Goal: Task Accomplishment & Management: Manage account settings

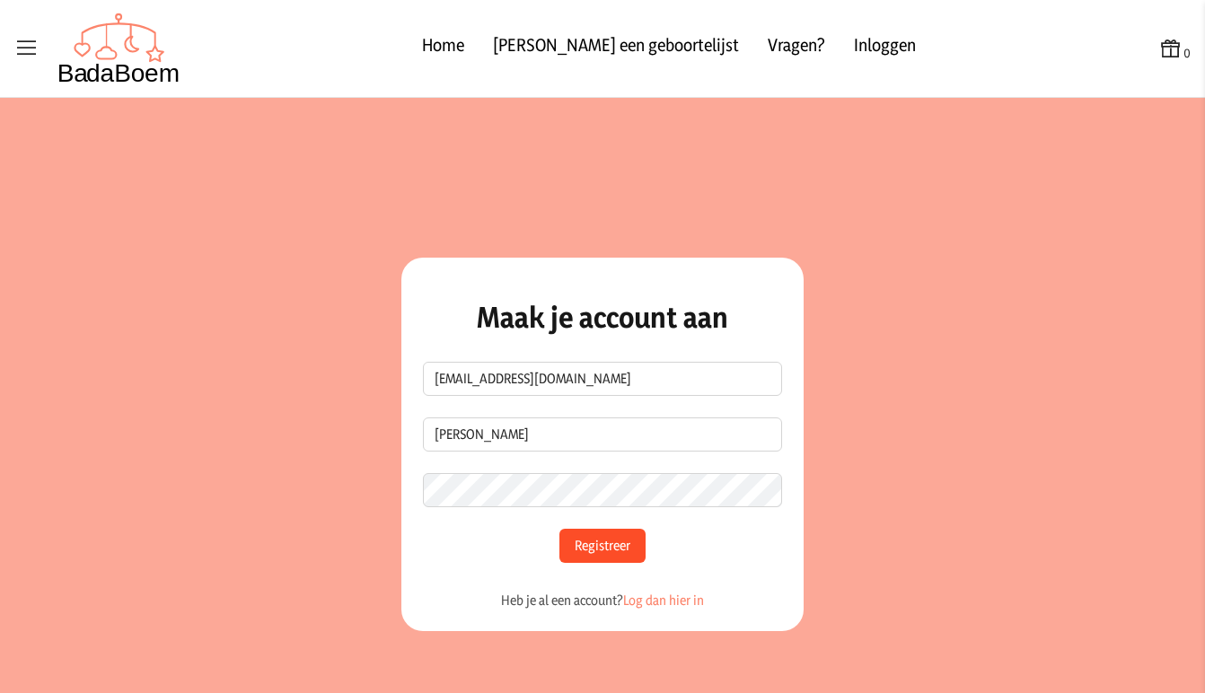
click at [596, 547] on button "Registreer" at bounding box center [602, 546] width 86 height 34
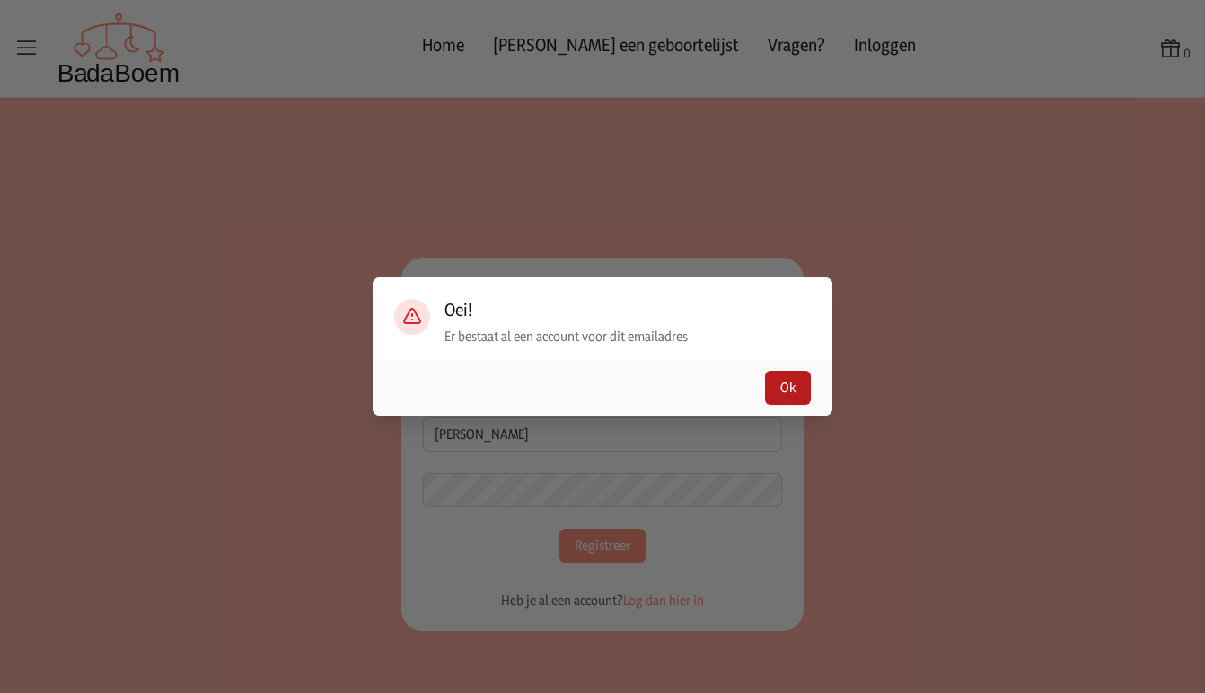
click at [786, 397] on button "Ok" at bounding box center [788, 388] width 46 height 34
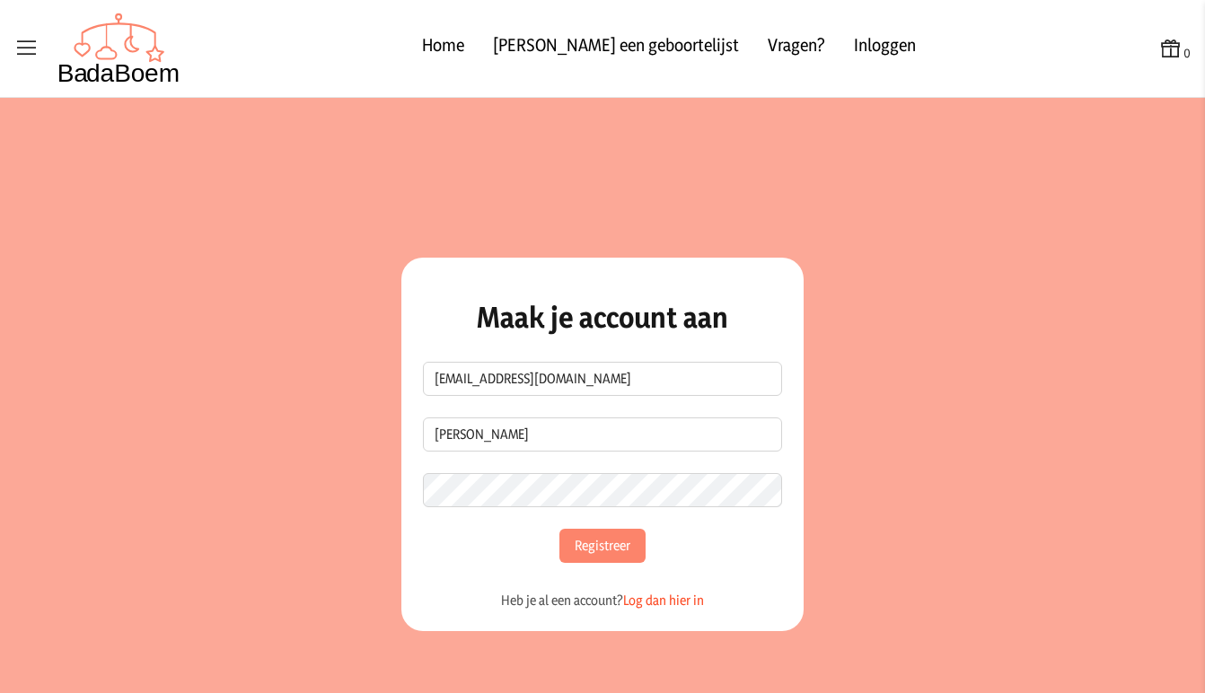
click at [672, 593] on link "Log dan hier in" at bounding box center [663, 600] width 81 height 17
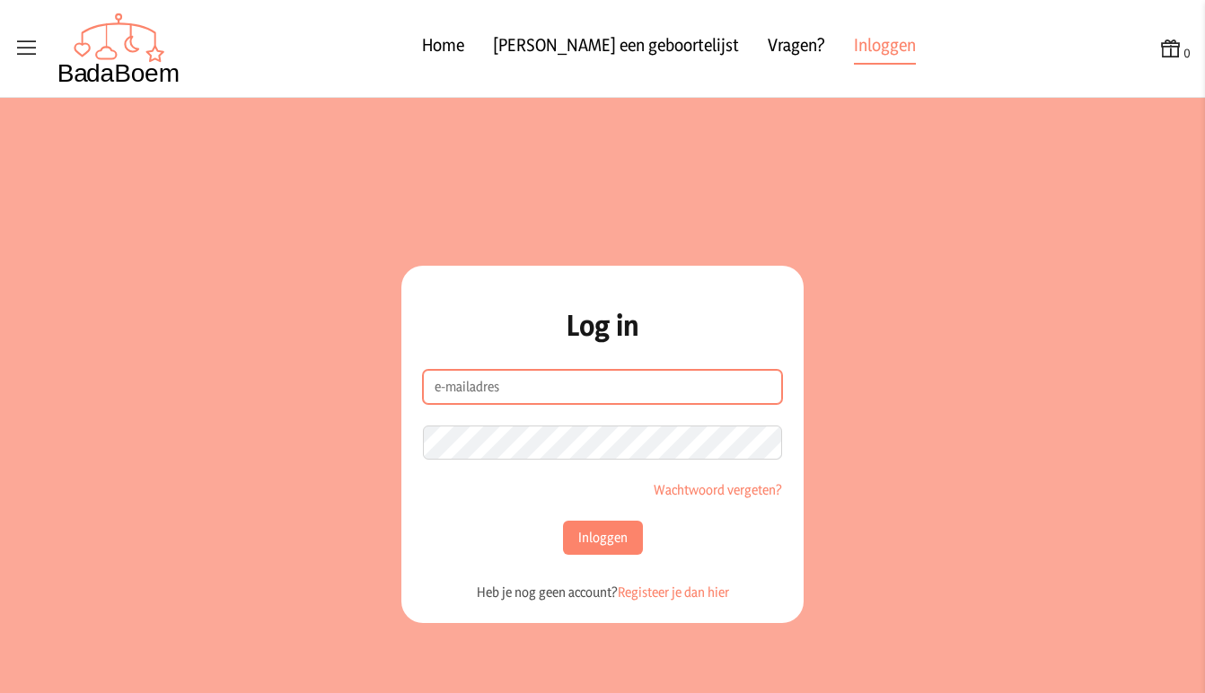
type input "[EMAIL_ADDRESS][DOMAIN_NAME]"
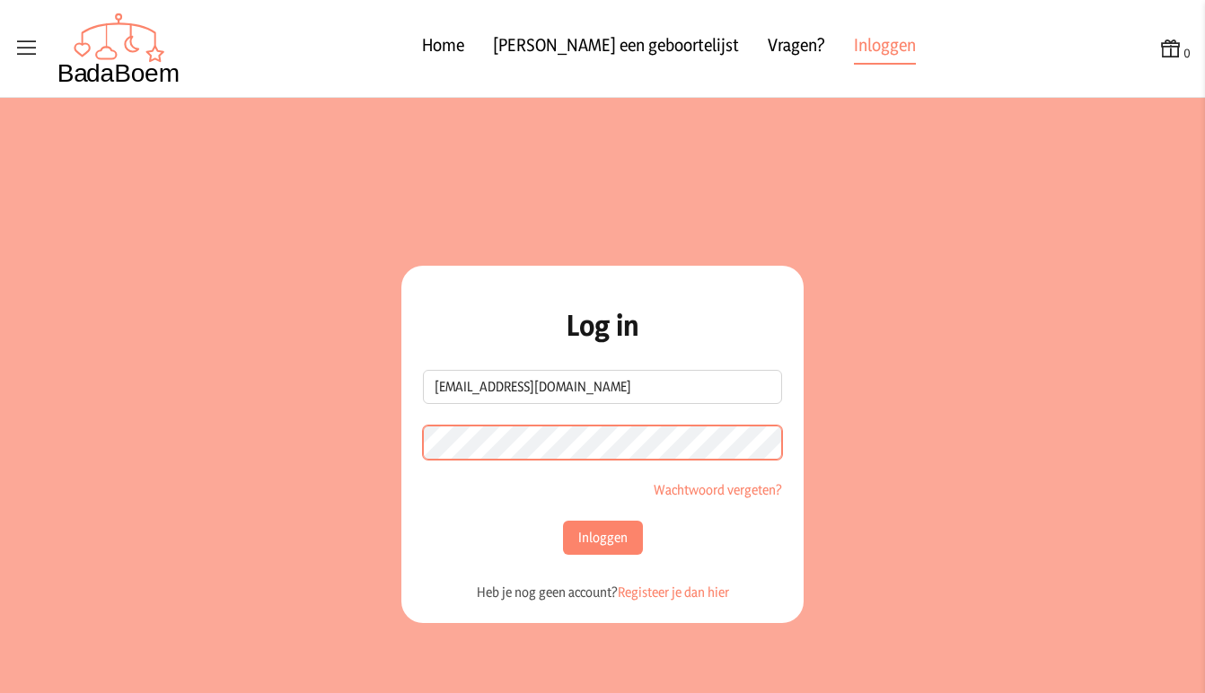
click at [595, 538] on button "Inloggen" at bounding box center [603, 538] width 80 height 34
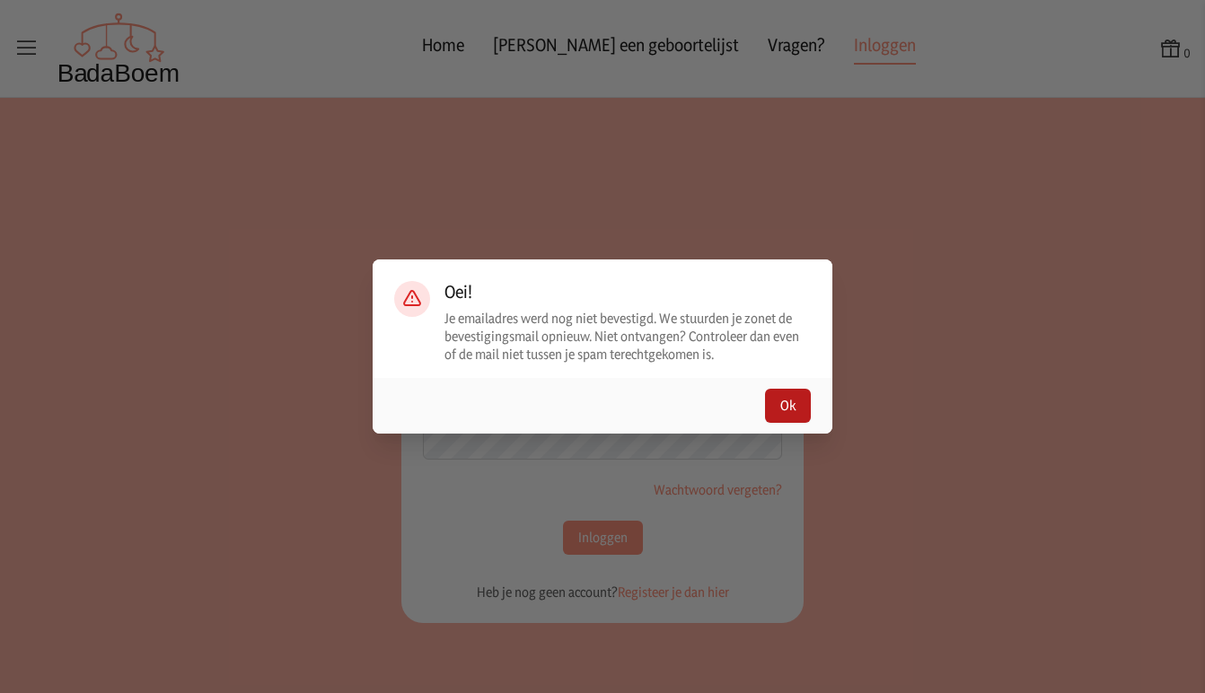
click at [799, 400] on button "Ok" at bounding box center [788, 406] width 46 height 34
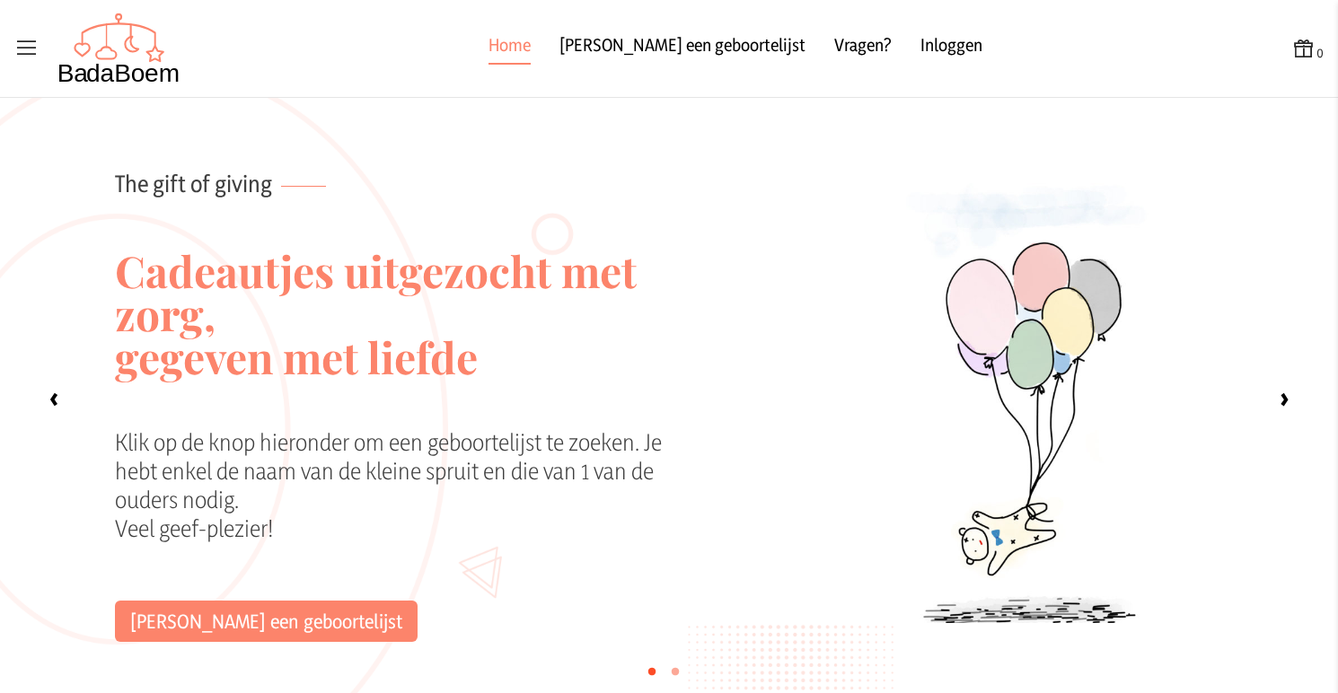
scroll to position [1676, 0]
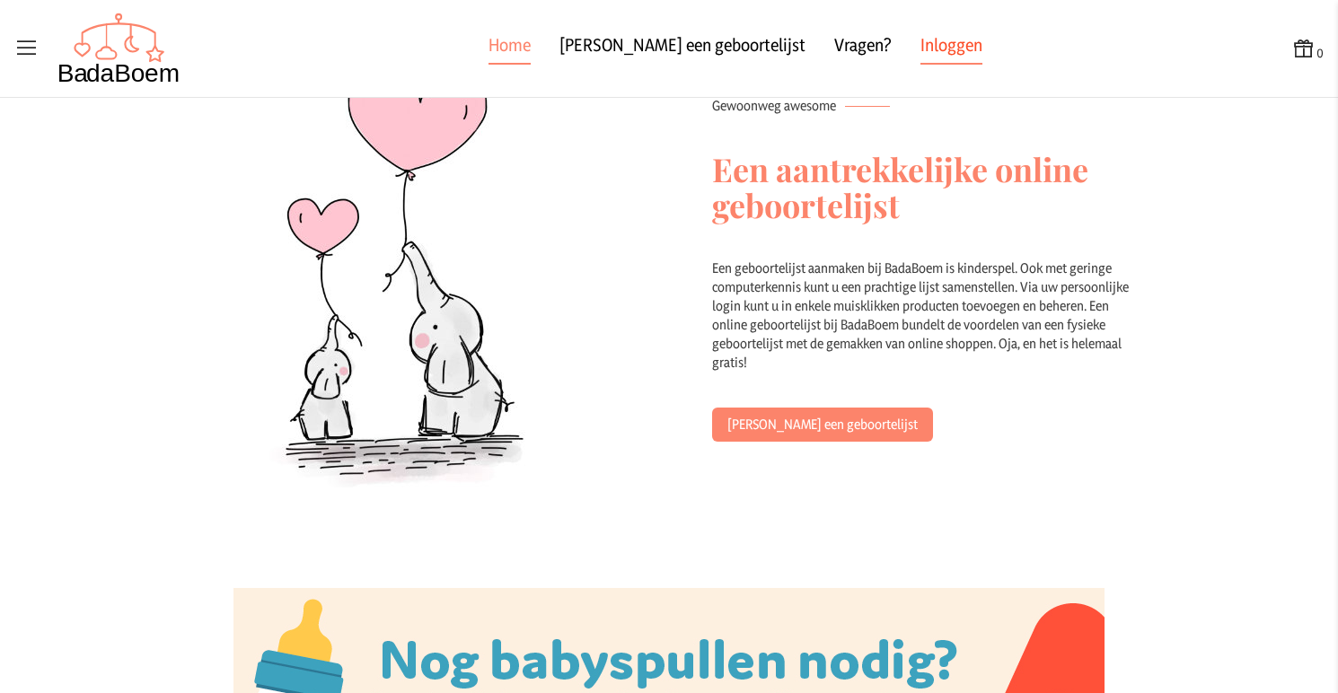
click at [920, 40] on link "Inloggen" at bounding box center [951, 48] width 62 height 32
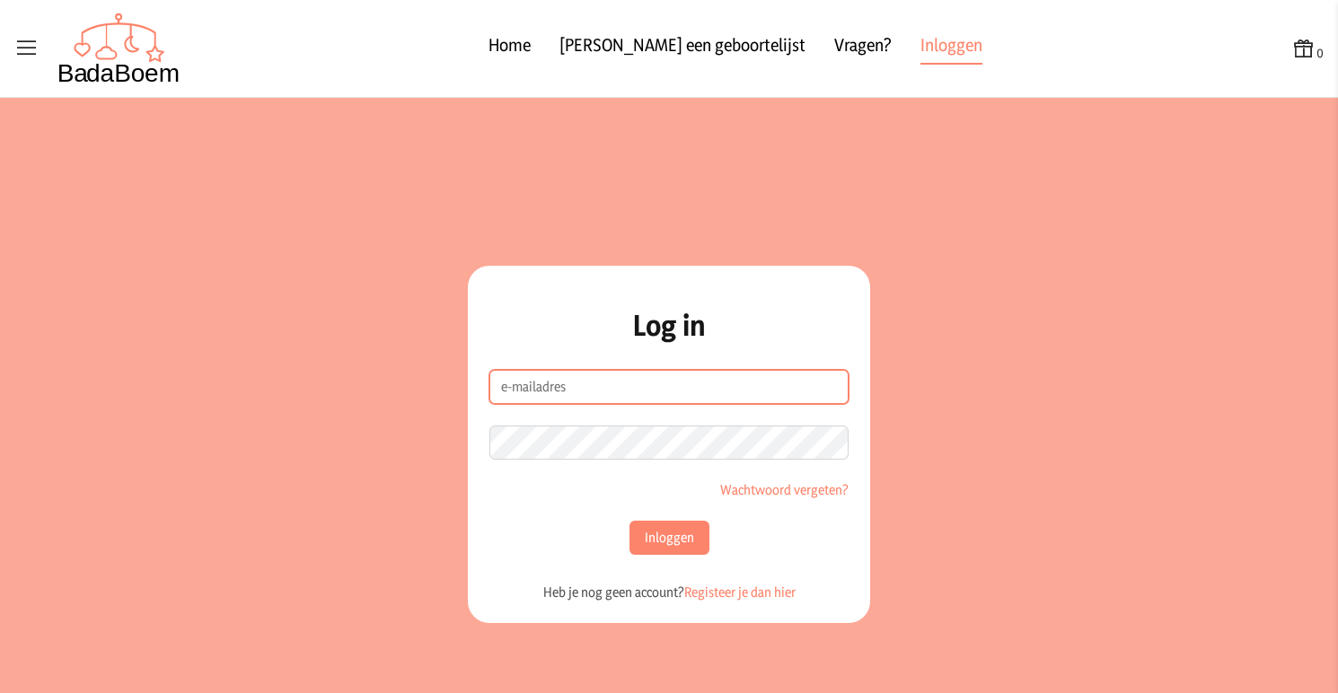
type input "[EMAIL_ADDRESS][DOMAIN_NAME]"
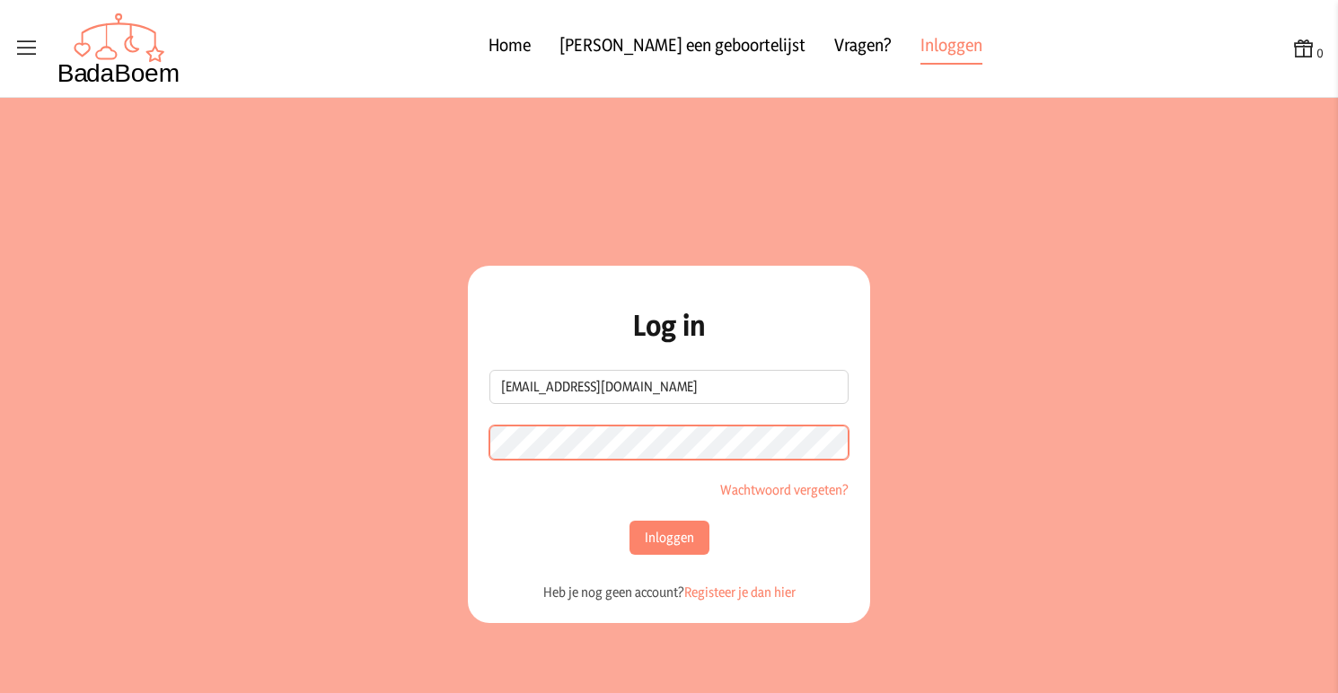
click at [662, 538] on button "Inloggen" at bounding box center [669, 538] width 80 height 34
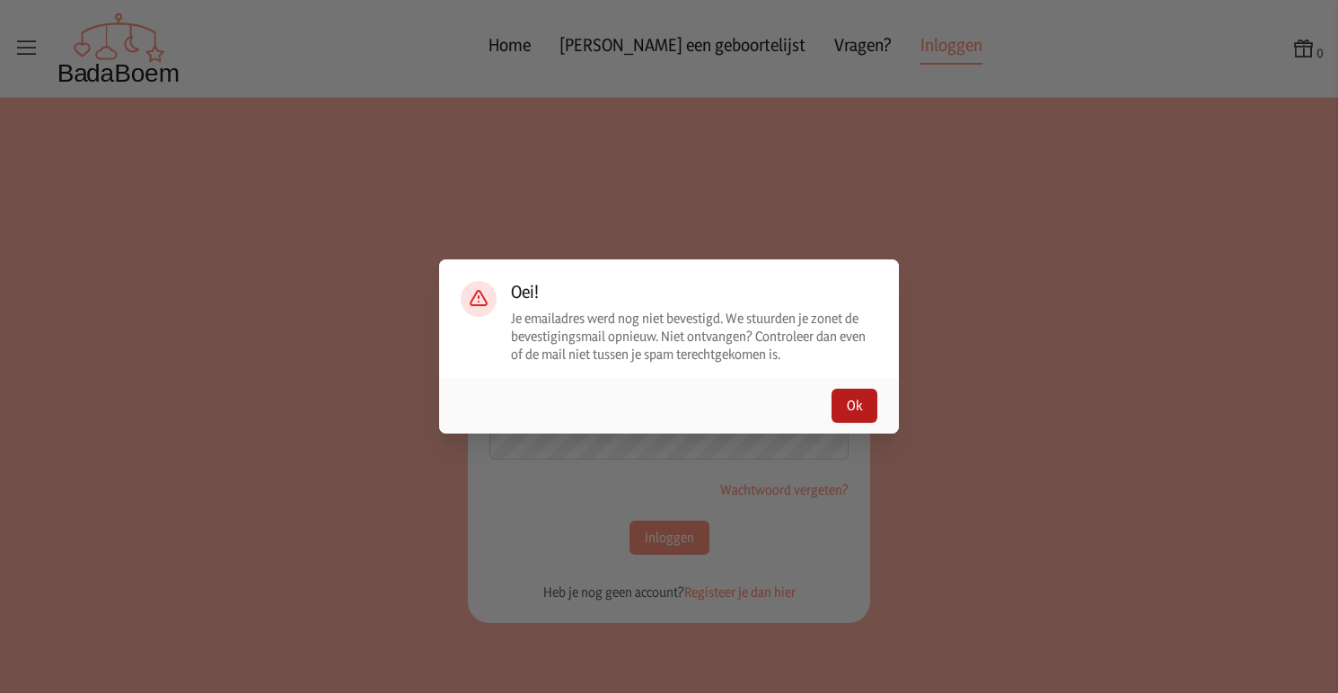
click at [848, 401] on button "Ok" at bounding box center [854, 406] width 46 height 34
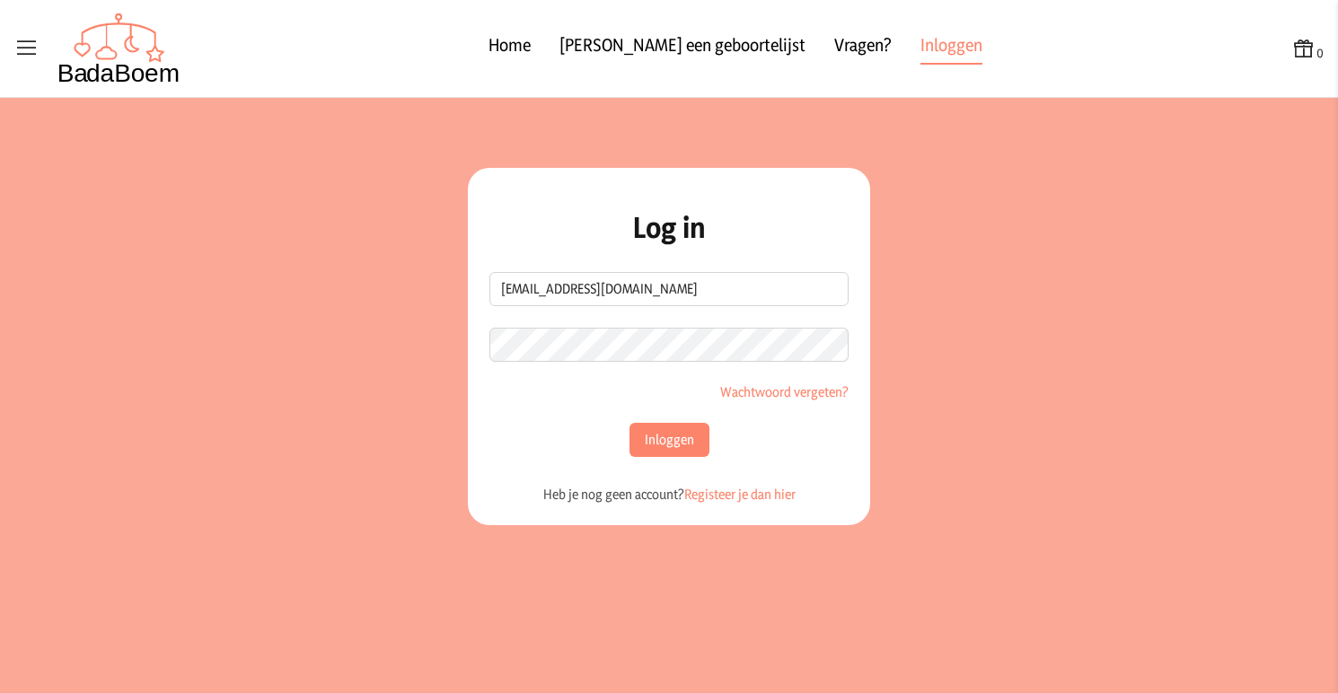
scroll to position [98, 0]
click at [531, 36] on link "Home" at bounding box center [509, 48] width 42 height 32
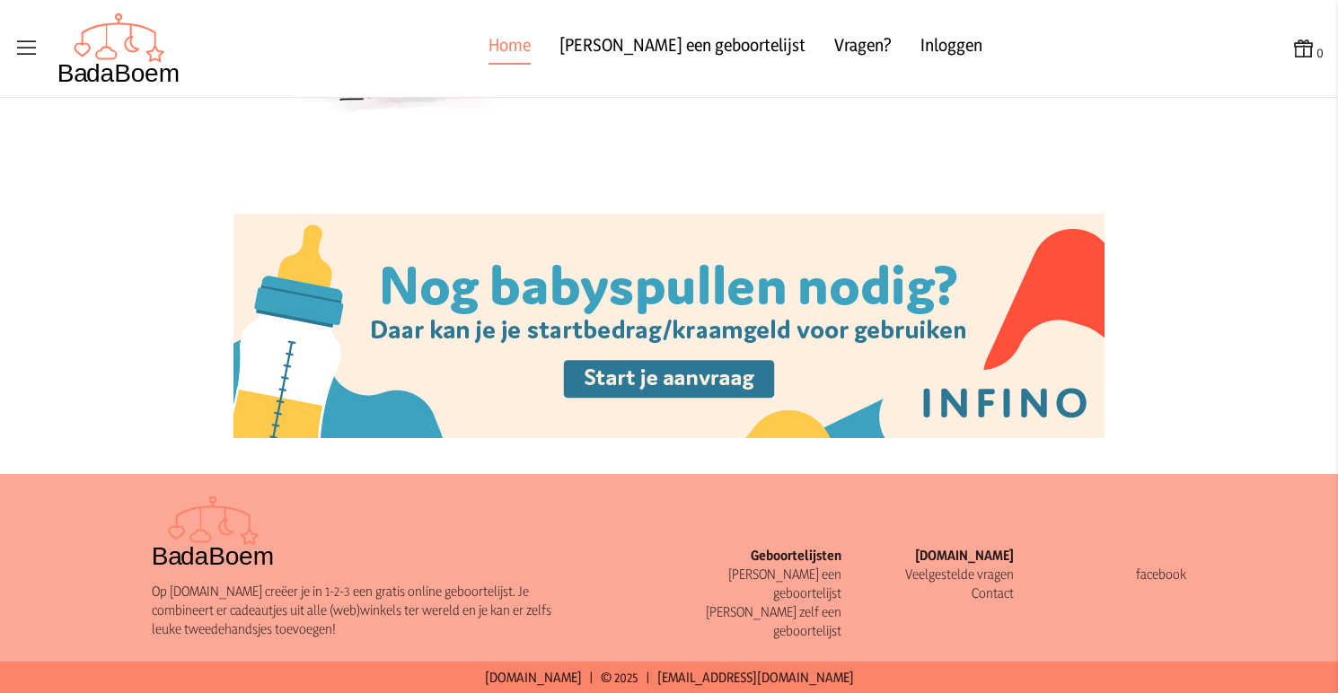
scroll to position [2050, 0]
click at [954, 570] on link "Veelgestelde vragen" at bounding box center [959, 575] width 109 height 17
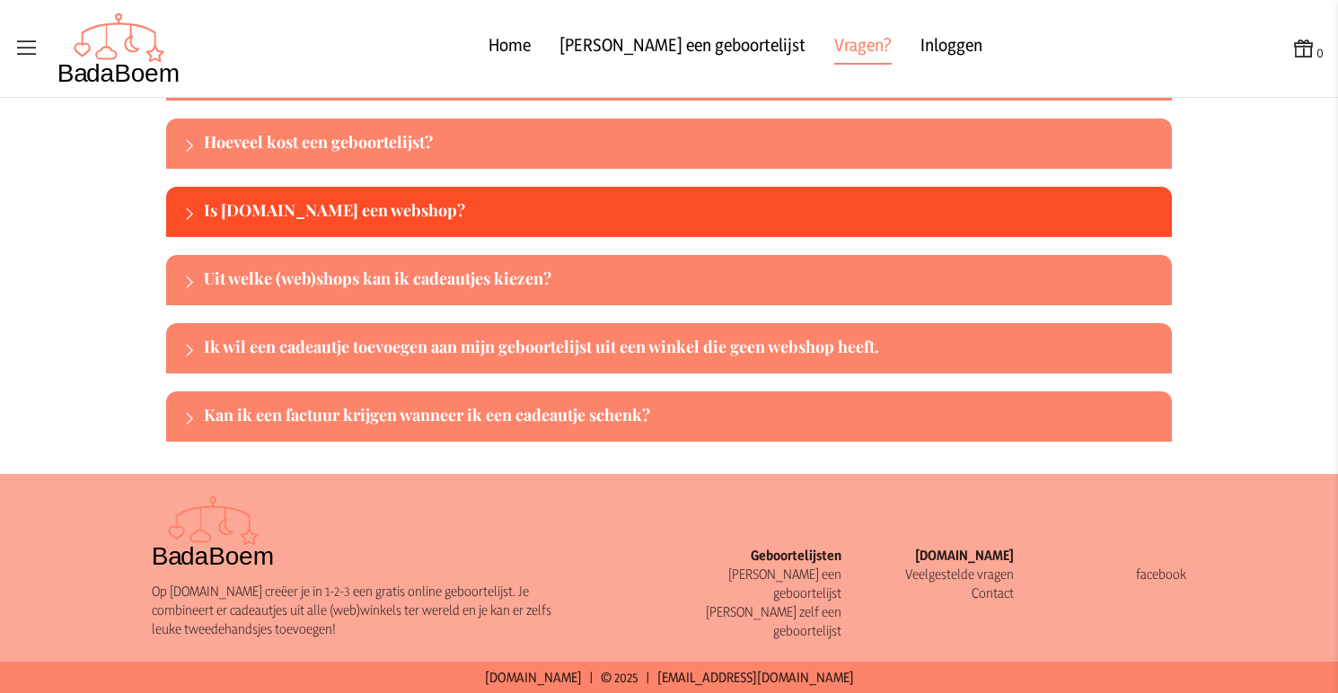
scroll to position [147, 0]
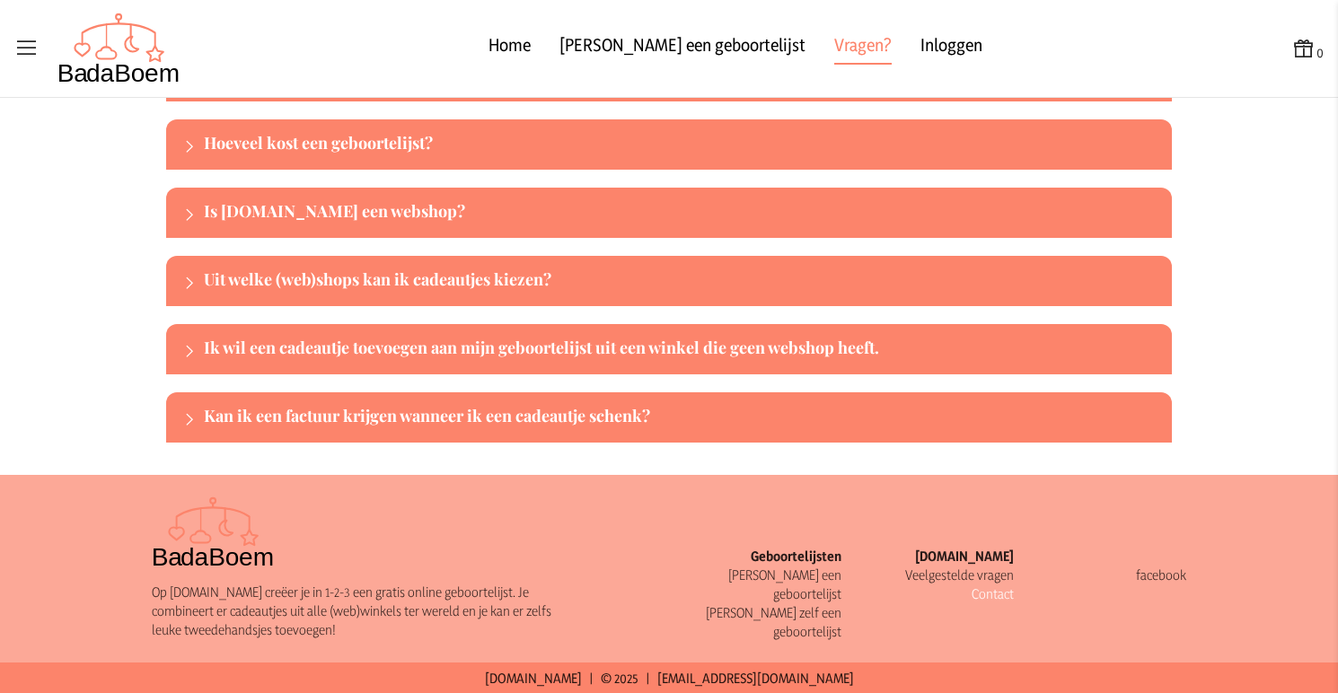
click at [988, 593] on link "Contact" at bounding box center [992, 593] width 42 height 17
